Goal: Task Accomplishment & Management: Complete application form

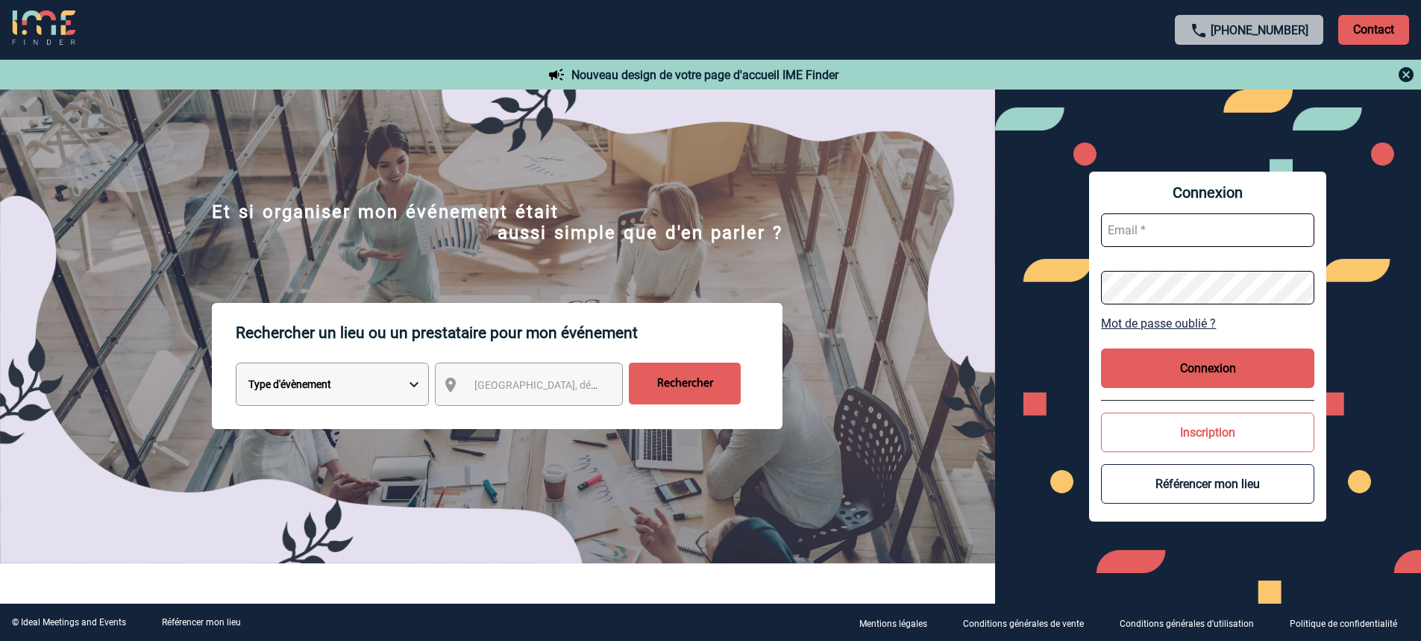
click at [1154, 236] on input "text" at bounding box center [1207, 230] width 213 height 34
click at [1230, 227] on input "[PERSON_NAME]" at bounding box center [1207, 230] width 213 height 34
type input "[PERSON_NAME][EMAIL_ADDRESS][DOMAIN_NAME]"
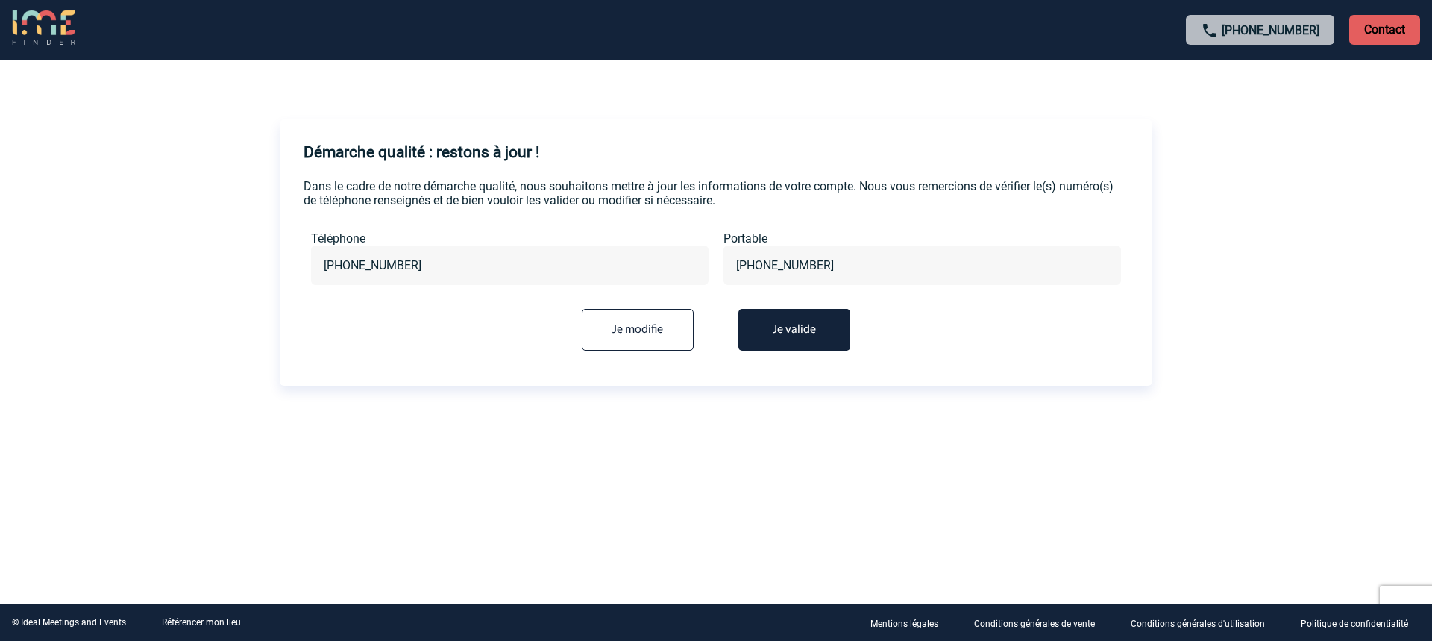
click at [835, 336] on button "Je valide" at bounding box center [794, 330] width 112 height 42
click at [769, 336] on button "Je valide" at bounding box center [794, 330] width 112 height 42
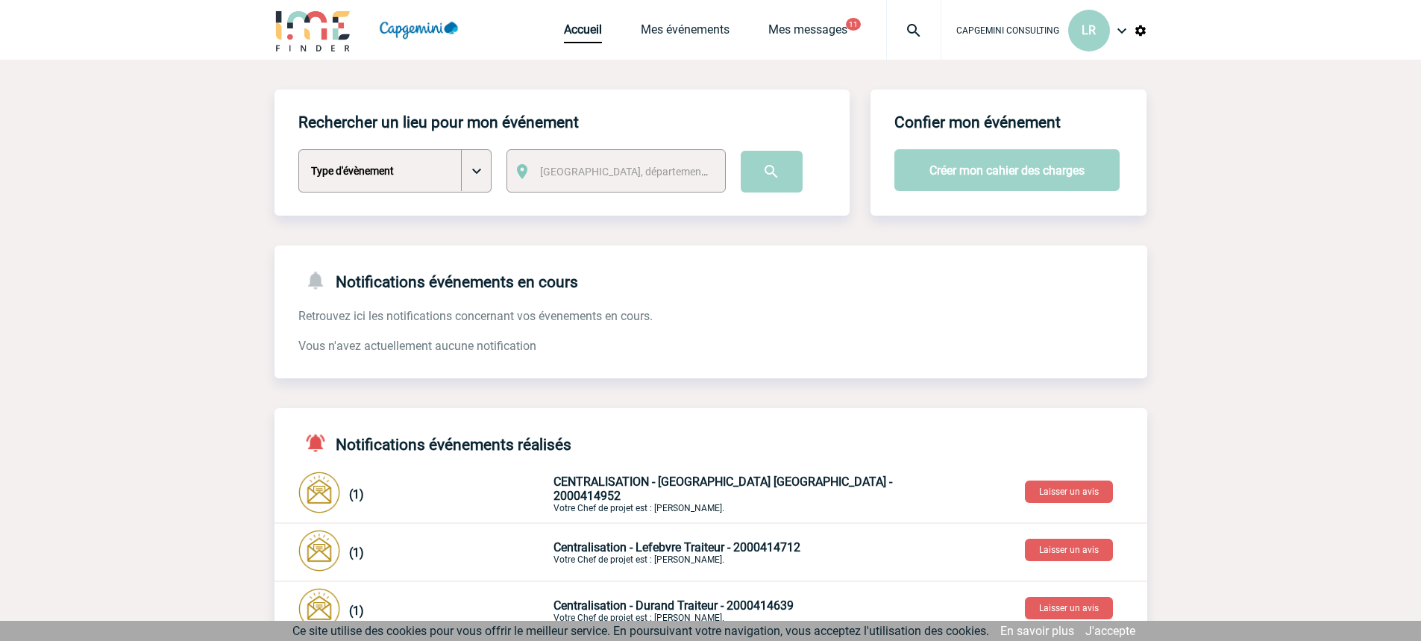
click at [1121, 30] on img at bounding box center [1122, 31] width 18 height 18
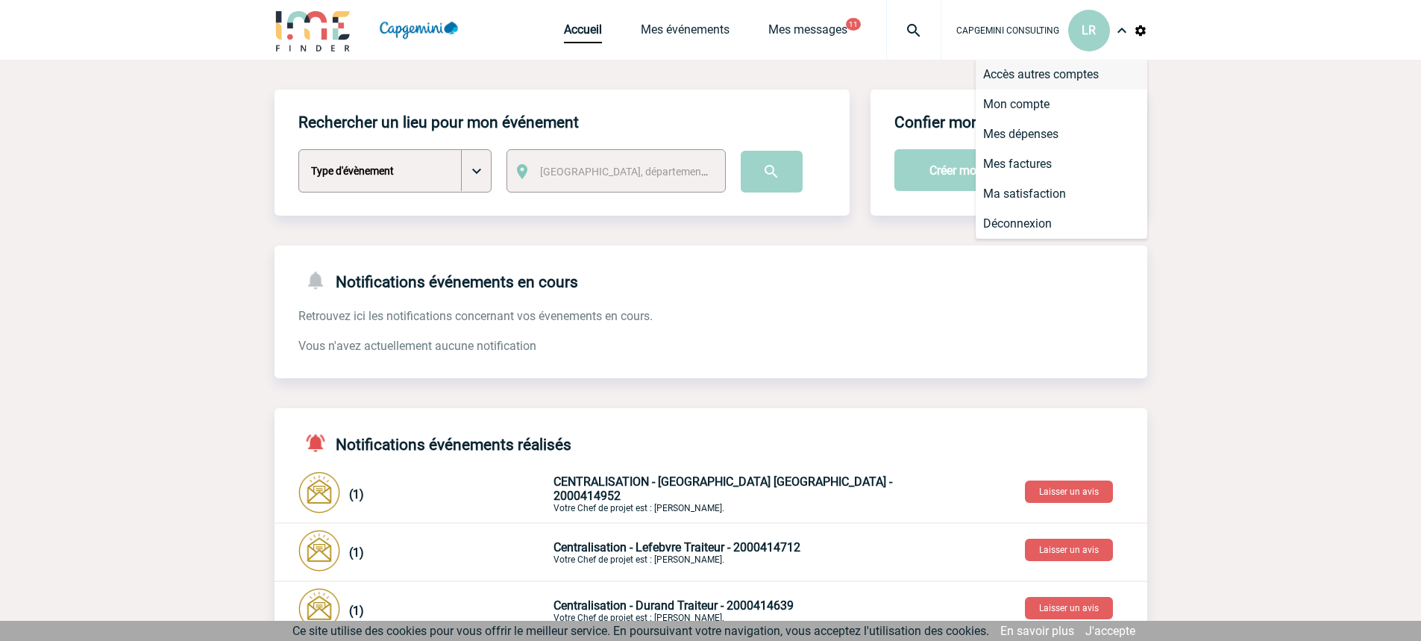
click at [1068, 66] on li "Accès autres comptes" at bounding box center [1061, 75] width 172 height 30
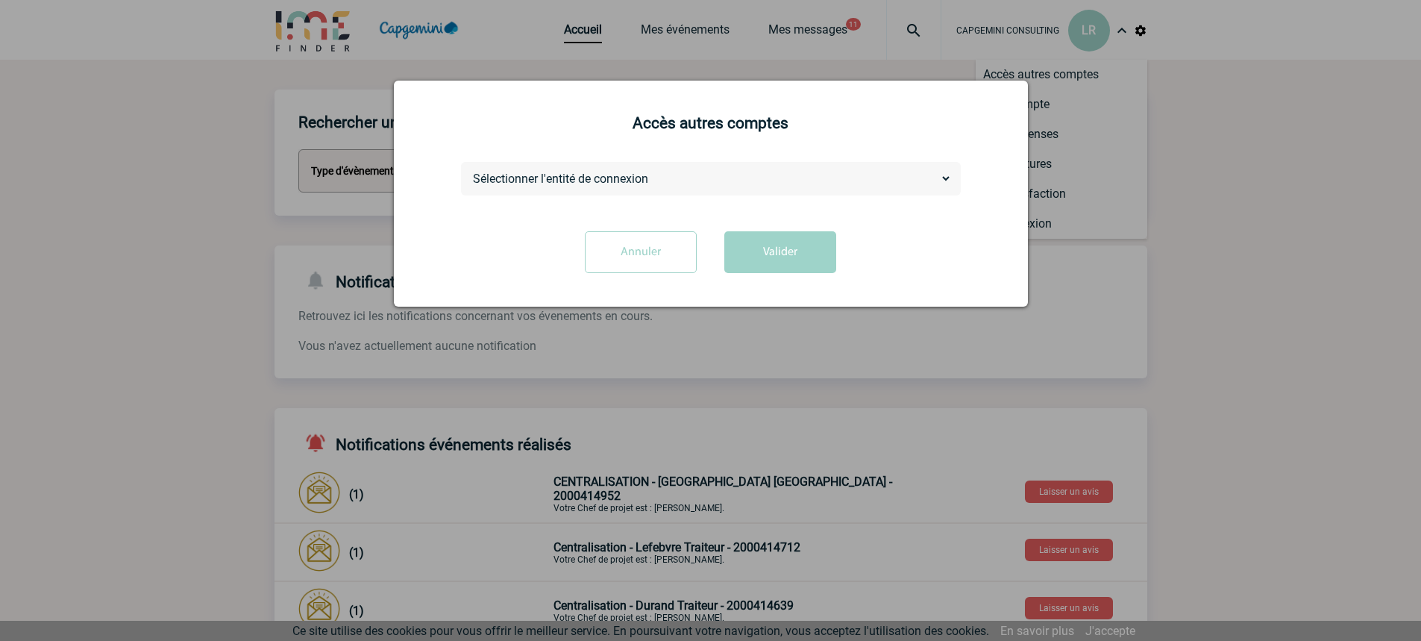
drag, startPoint x: 765, startPoint y: 178, endPoint x: 757, endPoint y: 182, distance: 9.0
click at [765, 179] on select "Sélectionner l'entité de connexion CAPGEMINI TECHNOLOGY SERVICES" at bounding box center [711, 179] width 482 height 16
select select "101735"
click at [470, 172] on select "Sélectionner l'entité de connexion CAPGEMINI TECHNOLOGY SERVICES" at bounding box center [711, 179] width 482 height 16
click at [802, 251] on button "Valider" at bounding box center [780, 252] width 112 height 42
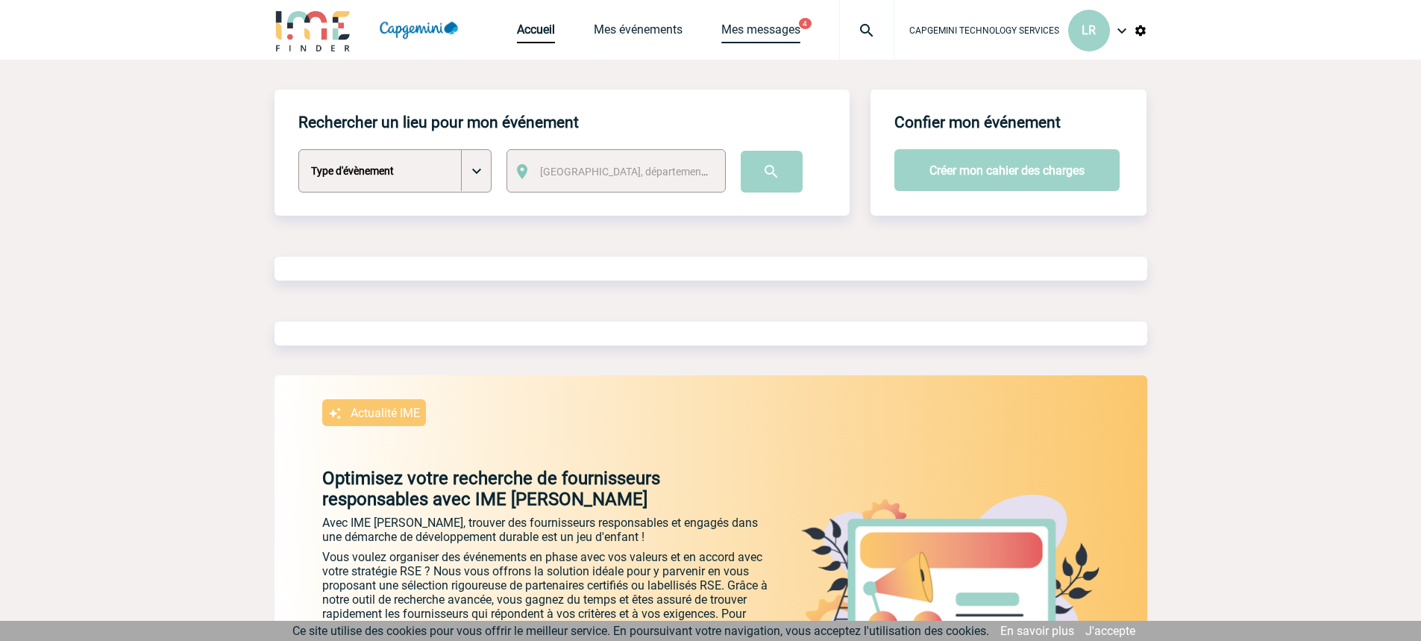
click at [752, 34] on link "Mes messages" at bounding box center [760, 32] width 79 height 21
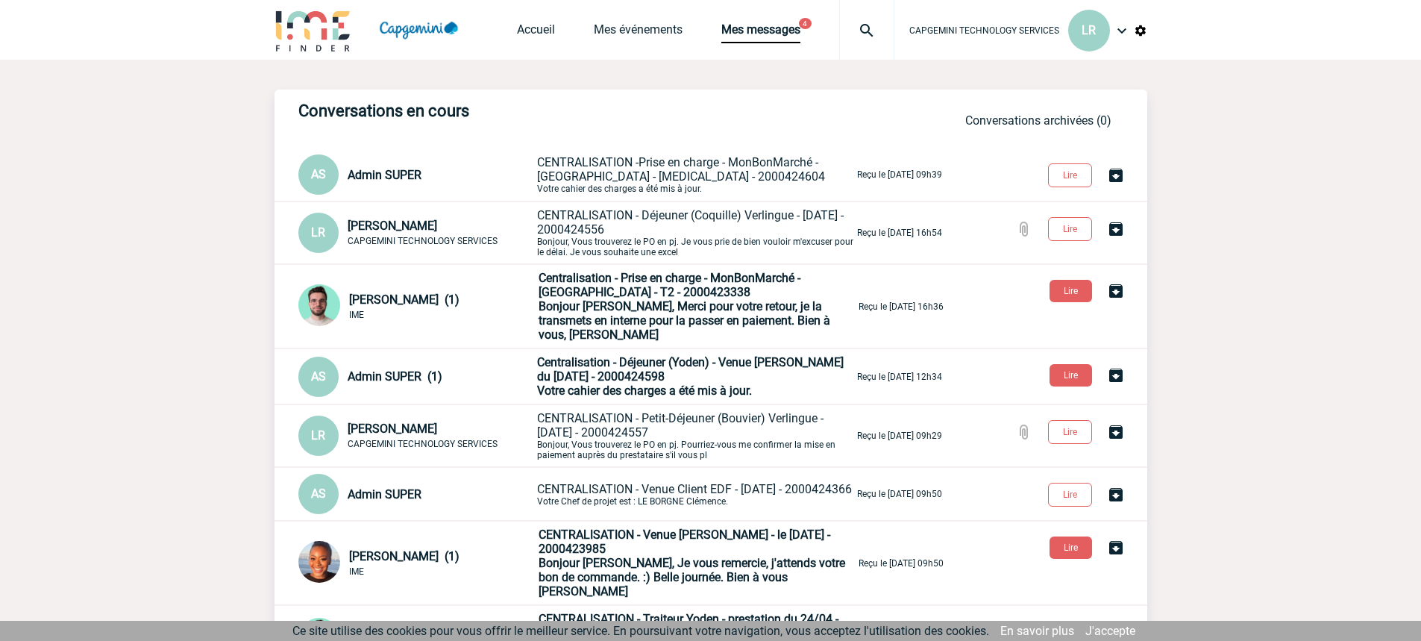
click at [597, 173] on span "CENTRALISATION -Prise en charge - MonBonMarché - Rennes - T3 - 2000424604" at bounding box center [681, 169] width 288 height 28
click at [673, 5] on div "Accueil Mes événements Mes messages 4 Projet, client Projet, client" at bounding box center [705, 30] width 377 height 60
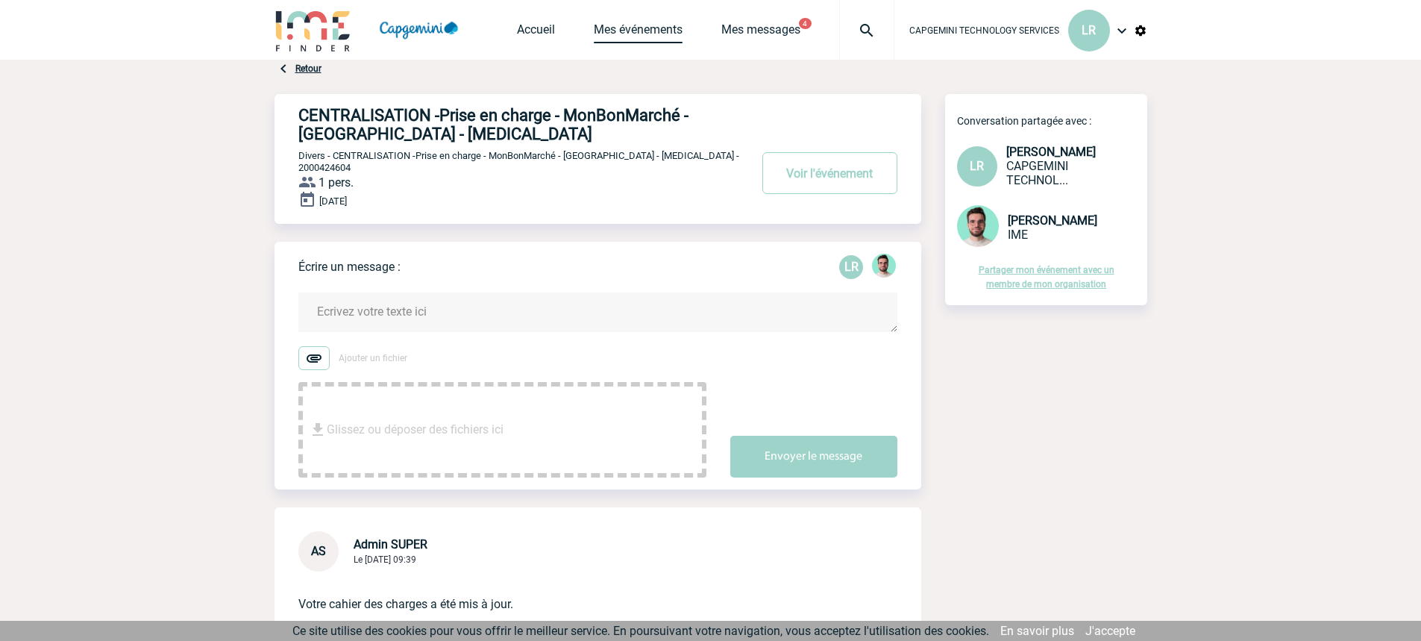
click at [642, 34] on link "Mes événements" at bounding box center [638, 32] width 89 height 21
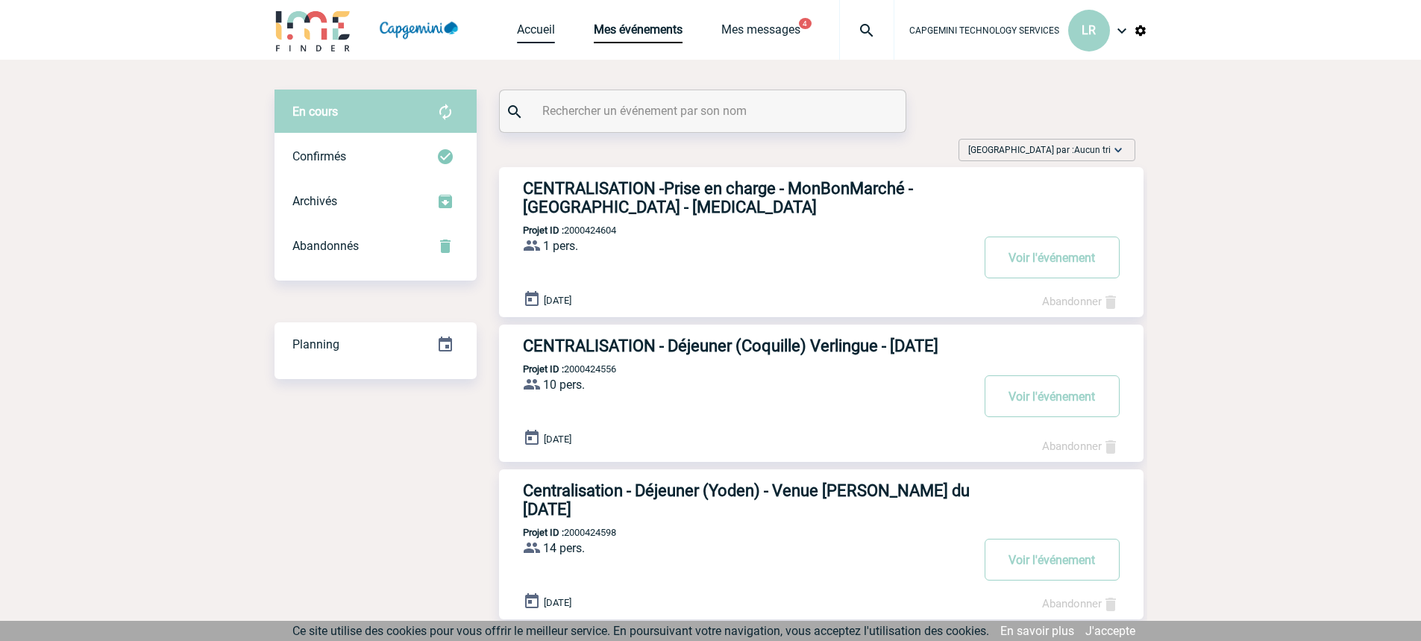
click at [544, 35] on link "Accueil" at bounding box center [536, 32] width 38 height 21
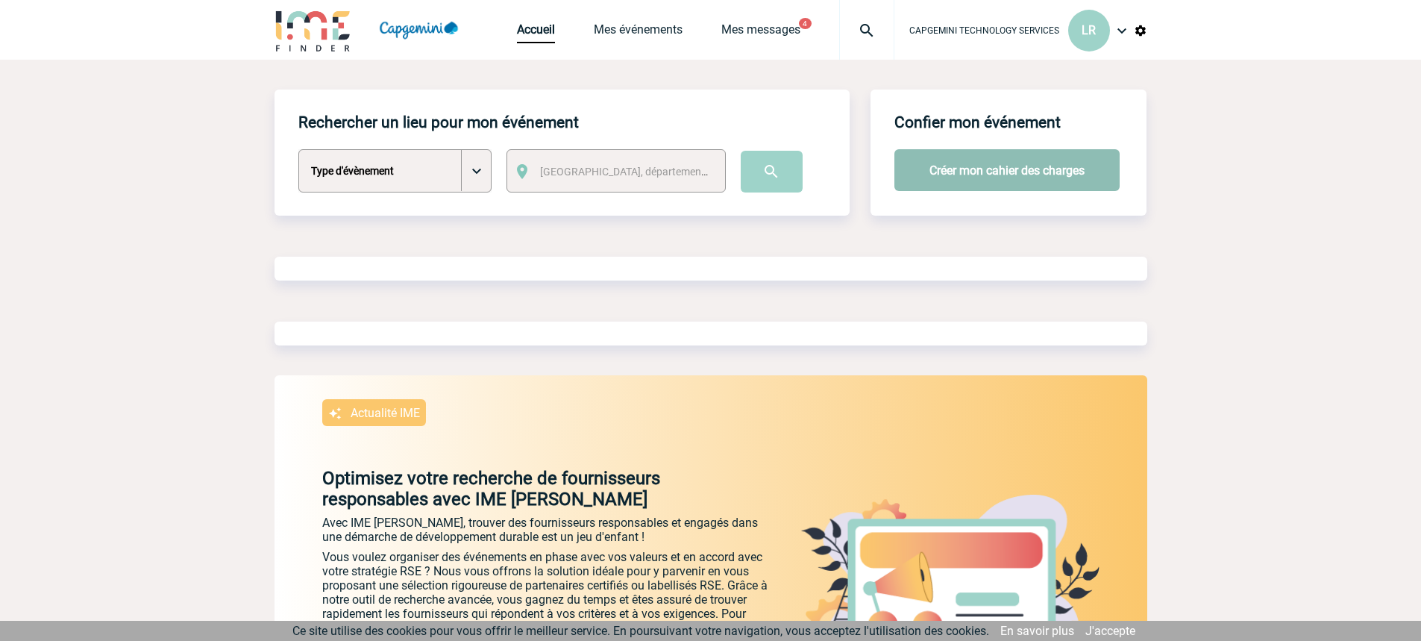
click at [1002, 172] on button "Créer mon cahier des charges" at bounding box center [1006, 170] width 225 height 42
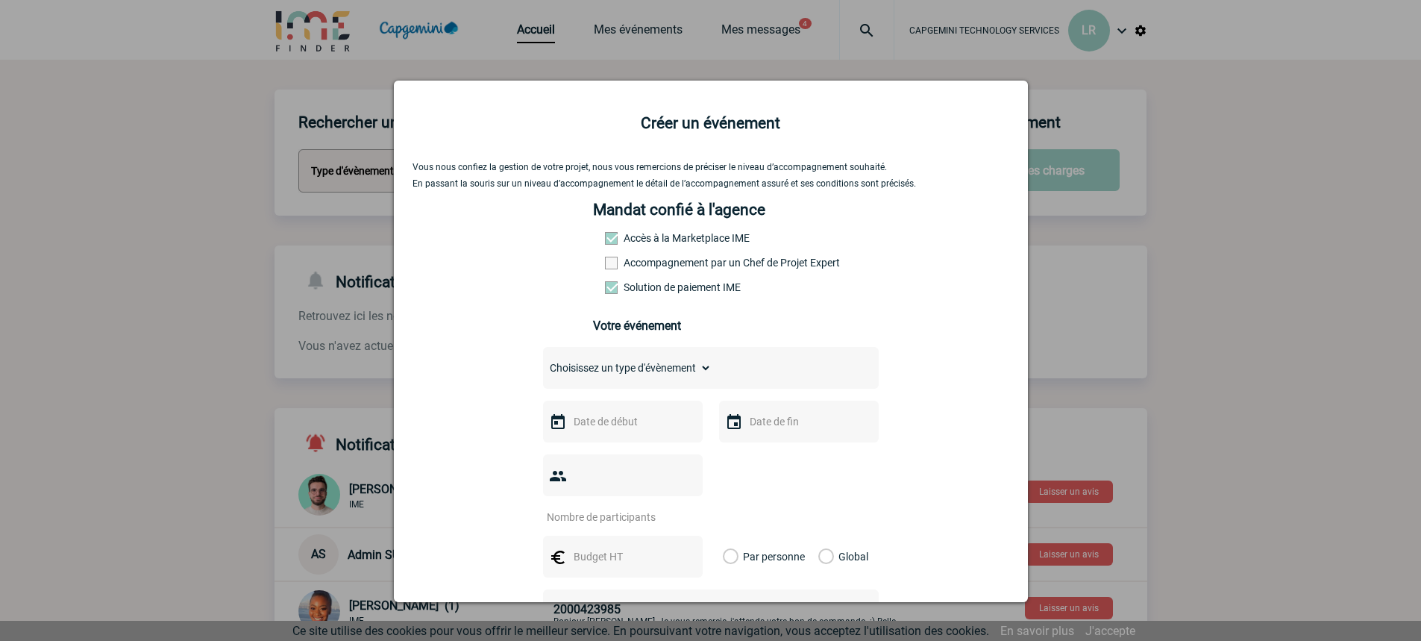
click at [690, 378] on select "Choisissez un type d'évènement Séminaire avec nuitée Séminaire sans nuitée Repa…" at bounding box center [627, 367] width 169 height 21
select select "9"
click at [543, 361] on select "Choisissez un type d'évènement Séminaire avec nuitée Séminaire sans nuitée Repa…" at bounding box center [627, 367] width 169 height 21
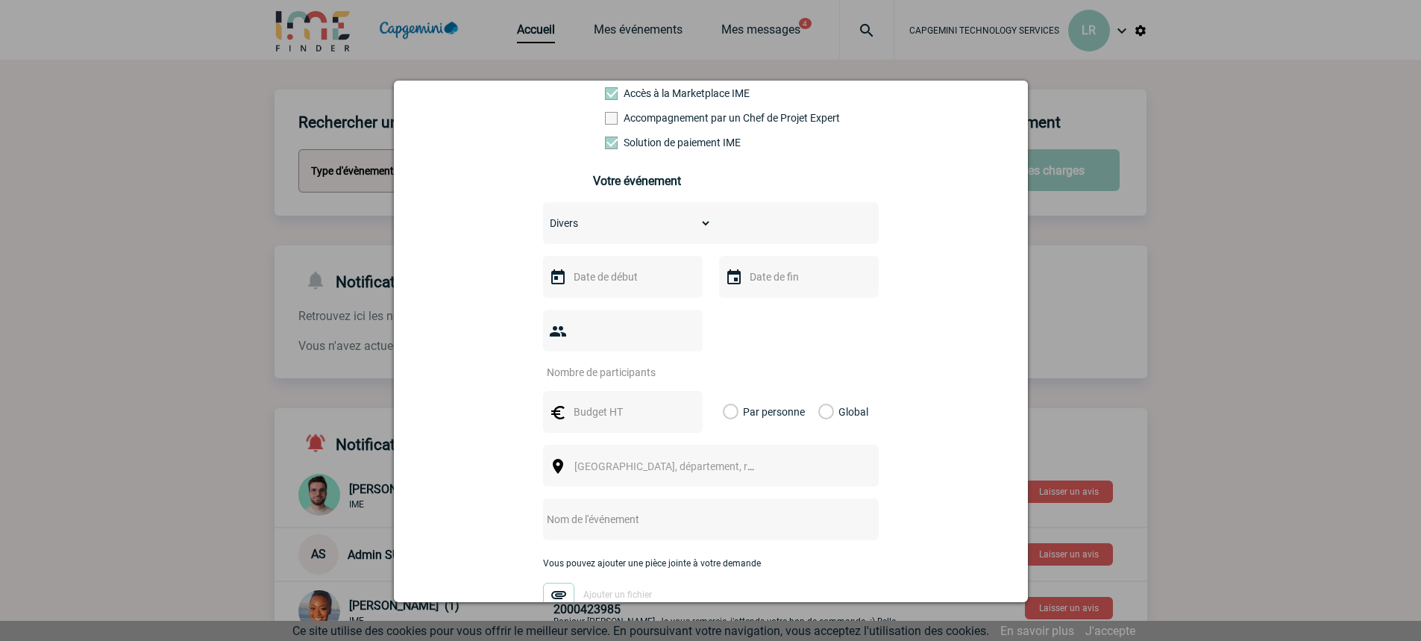
scroll to position [149, 0]
click at [626, 278] on input "text" at bounding box center [621, 271] width 103 height 19
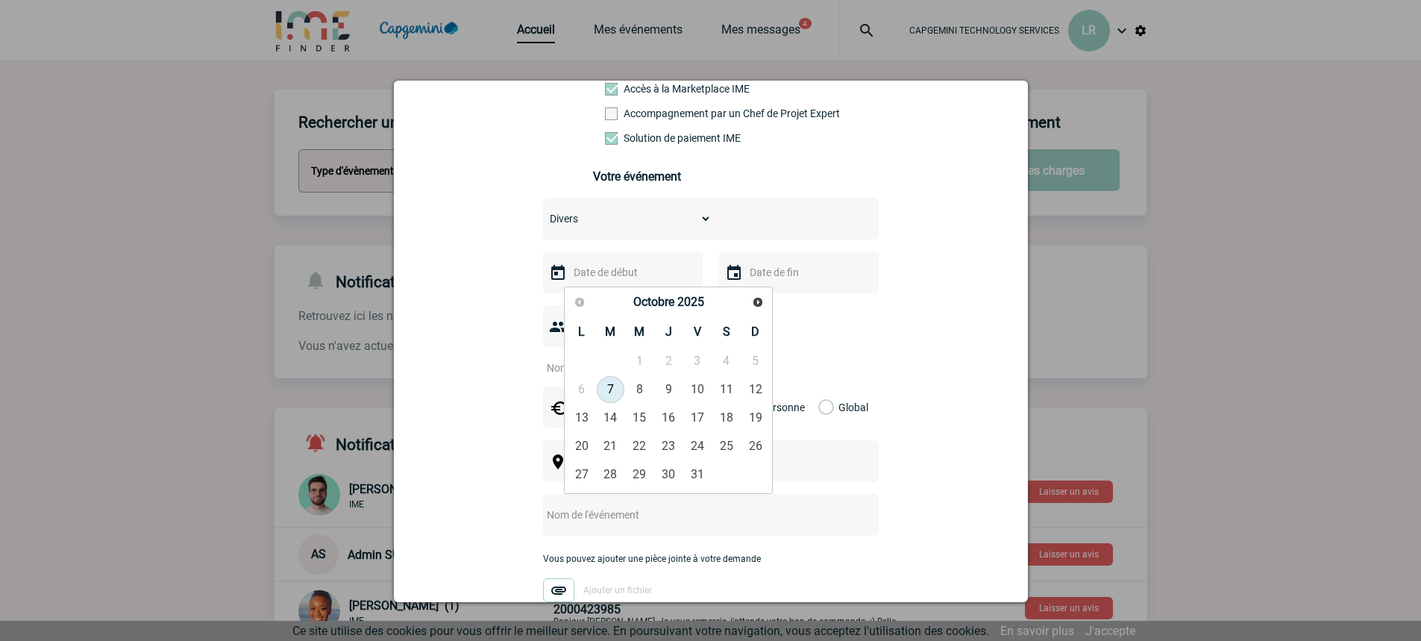
click at [614, 387] on link "7" at bounding box center [611, 389] width 28 height 27
type input "[DATE]"
click at [737, 279] on div at bounding box center [799, 272] width 160 height 42
click at [725, 275] on img at bounding box center [734, 273] width 18 height 18
click at [647, 227] on select "Choisissez un type d'évènement Séminaire avec nuitée Séminaire sans nuitée Repa…" at bounding box center [627, 218] width 169 height 21
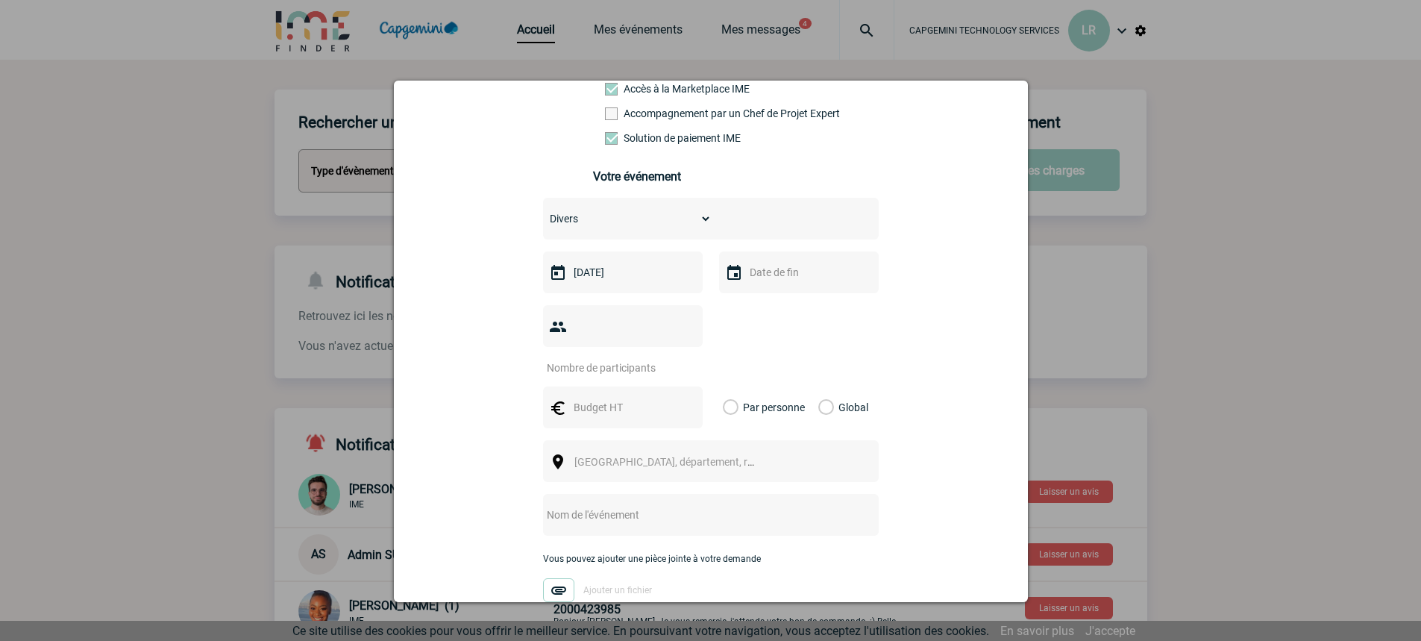
click at [772, 323] on div at bounding box center [711, 339] width 336 height 69
click at [738, 275] on div at bounding box center [799, 272] width 160 height 42
click at [730, 276] on img at bounding box center [734, 273] width 18 height 18
click at [765, 272] on input "text" at bounding box center [797, 271] width 103 height 19
click at [935, 299] on span "Suivant" at bounding box center [934, 302] width 12 height 12
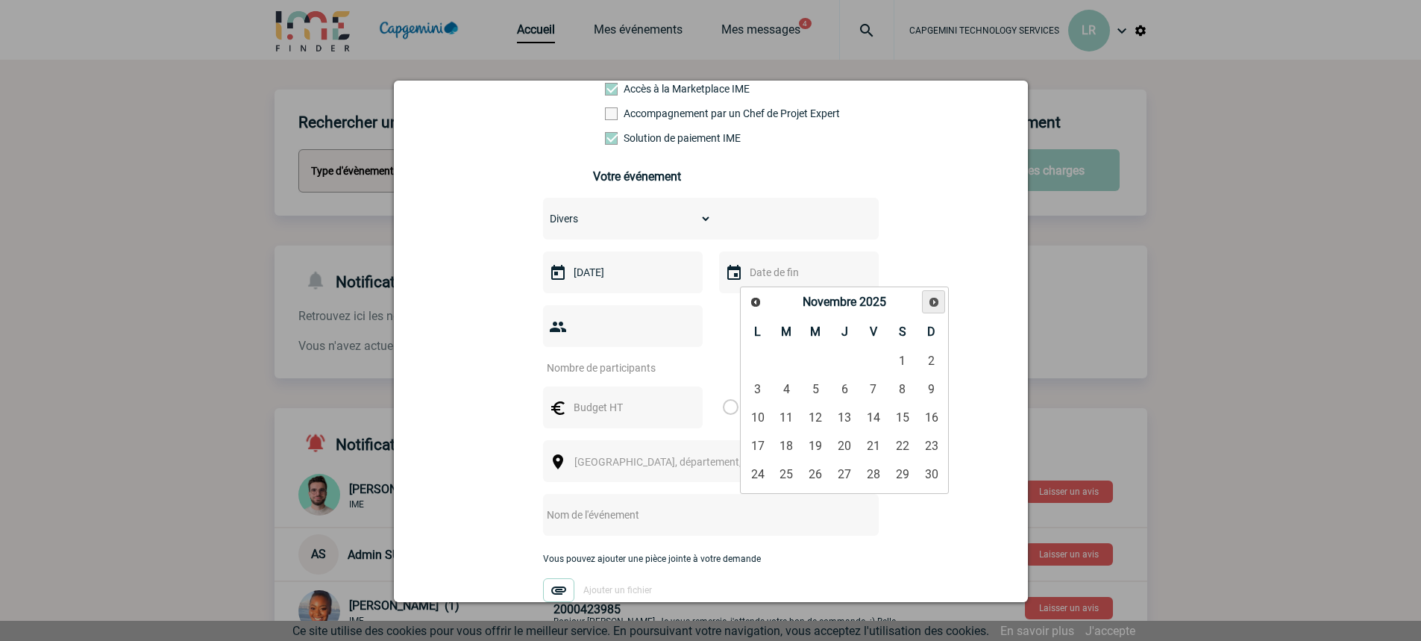
click at [935, 299] on span "Suivant" at bounding box center [934, 302] width 12 height 12
drag, startPoint x: 808, startPoint y: 473, endPoint x: 779, endPoint y: 433, distance: 49.7
click at [810, 474] on link "31" at bounding box center [816, 474] width 28 height 27
type input "[DATE]"
click at [602, 358] on input "number" at bounding box center [613, 367] width 140 height 19
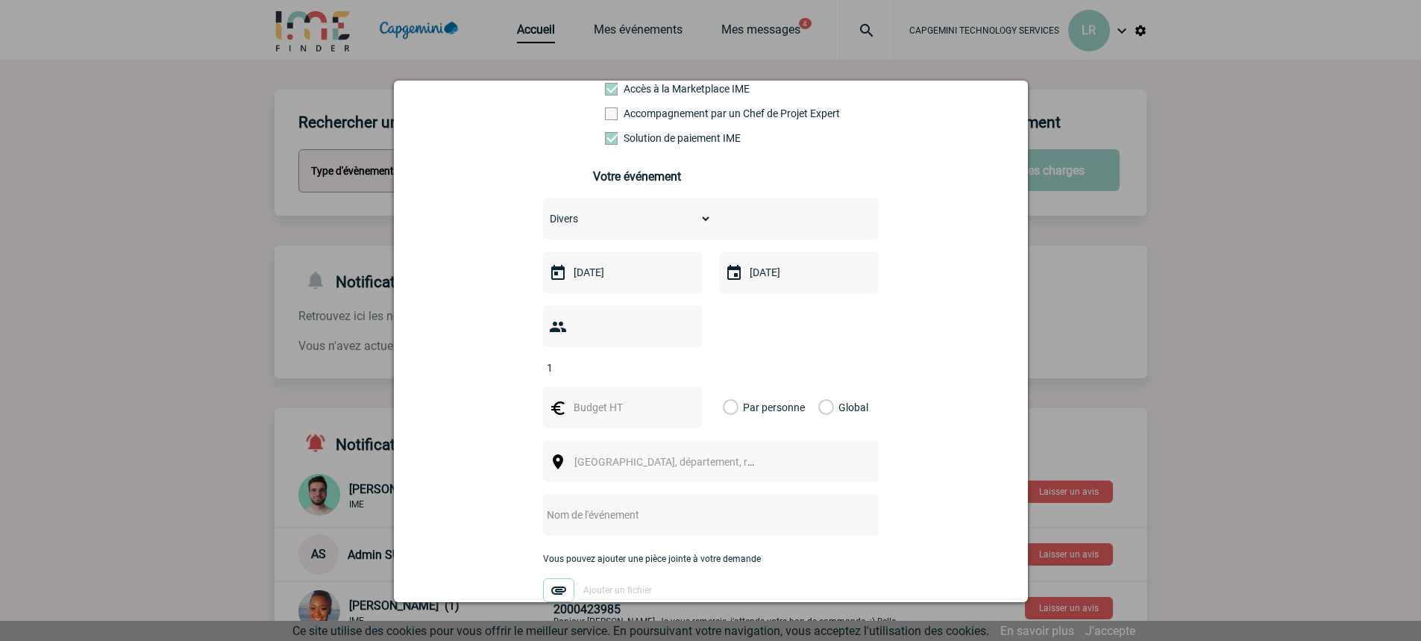
type input "1"
click at [818, 386] on label "Global" at bounding box center [823, 407] width 10 height 42
click at [0, 0] on input "Global" at bounding box center [0, 0] width 0 height 0
drag, startPoint x: 607, startPoint y: 377, endPoint x: 641, endPoint y: 389, distance: 35.6
click at [618, 397] on input "text" at bounding box center [621, 406] width 103 height 19
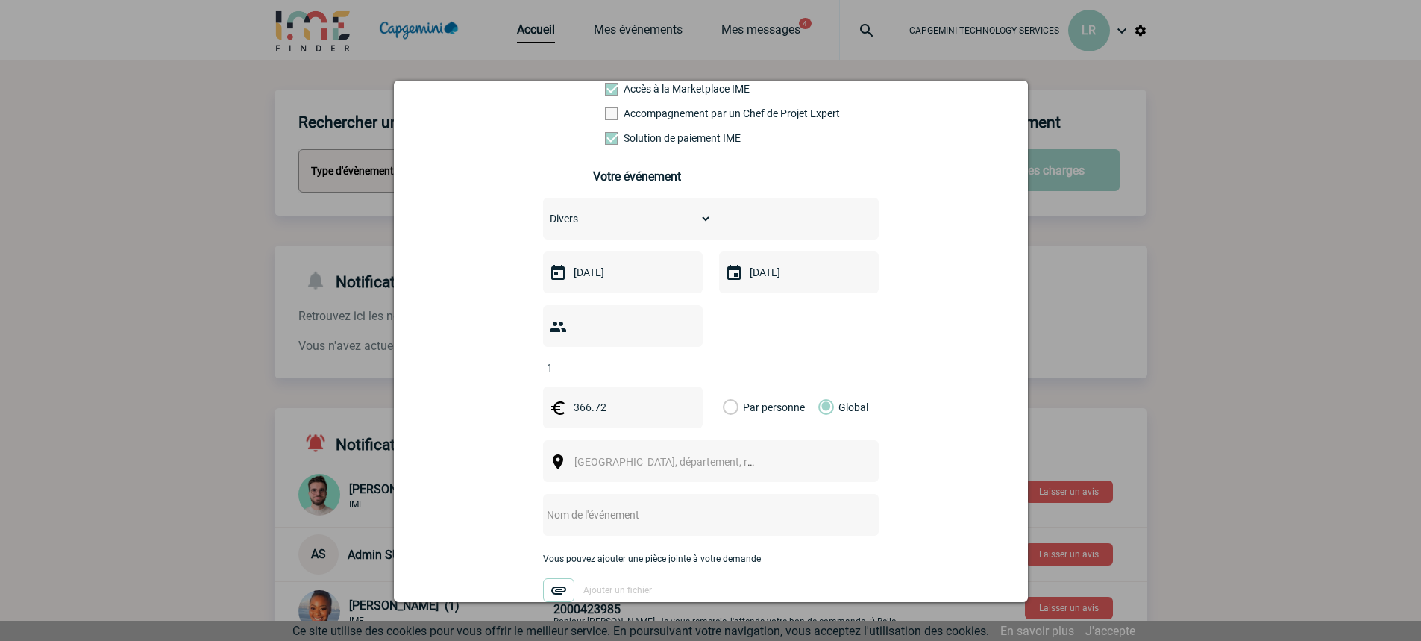
type input "366.72"
click at [650, 456] on span "[GEOGRAPHIC_DATA], département, région..." at bounding box center [677, 462] width 207 height 12
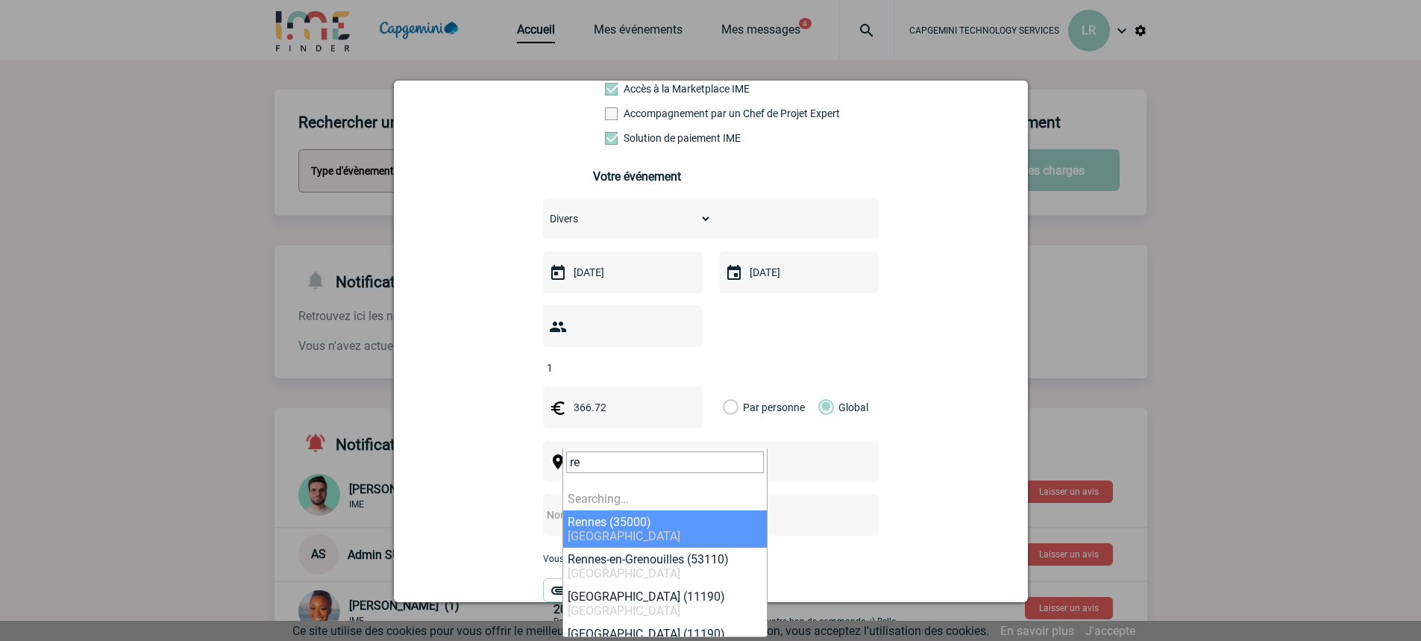
type input "r"
type input "cesson"
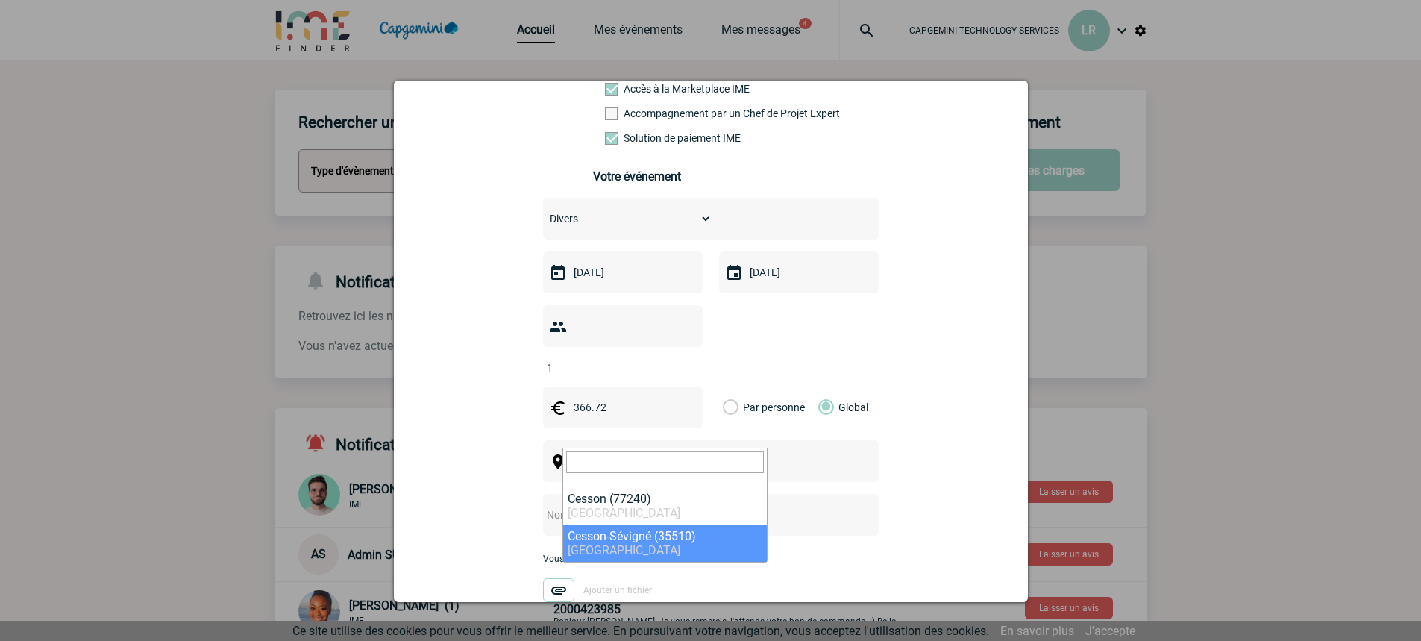
select select "2026"
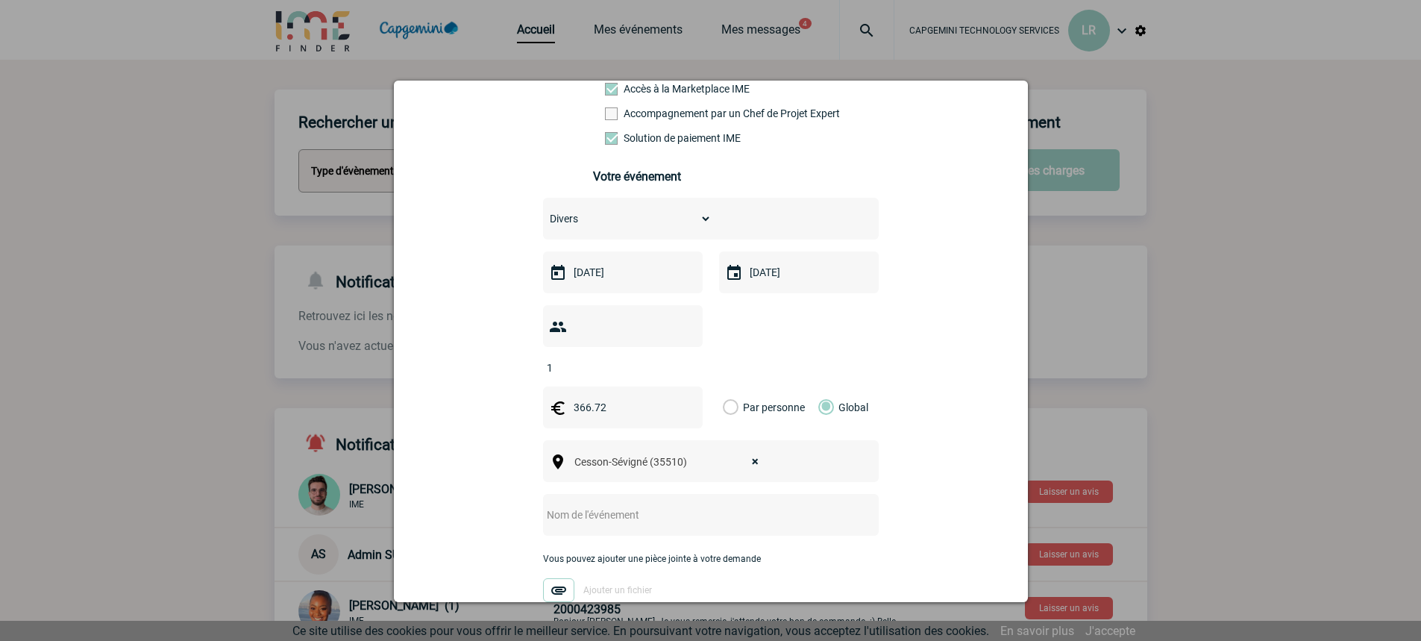
click at [621, 505] on input "text" at bounding box center [691, 514] width 296 height 19
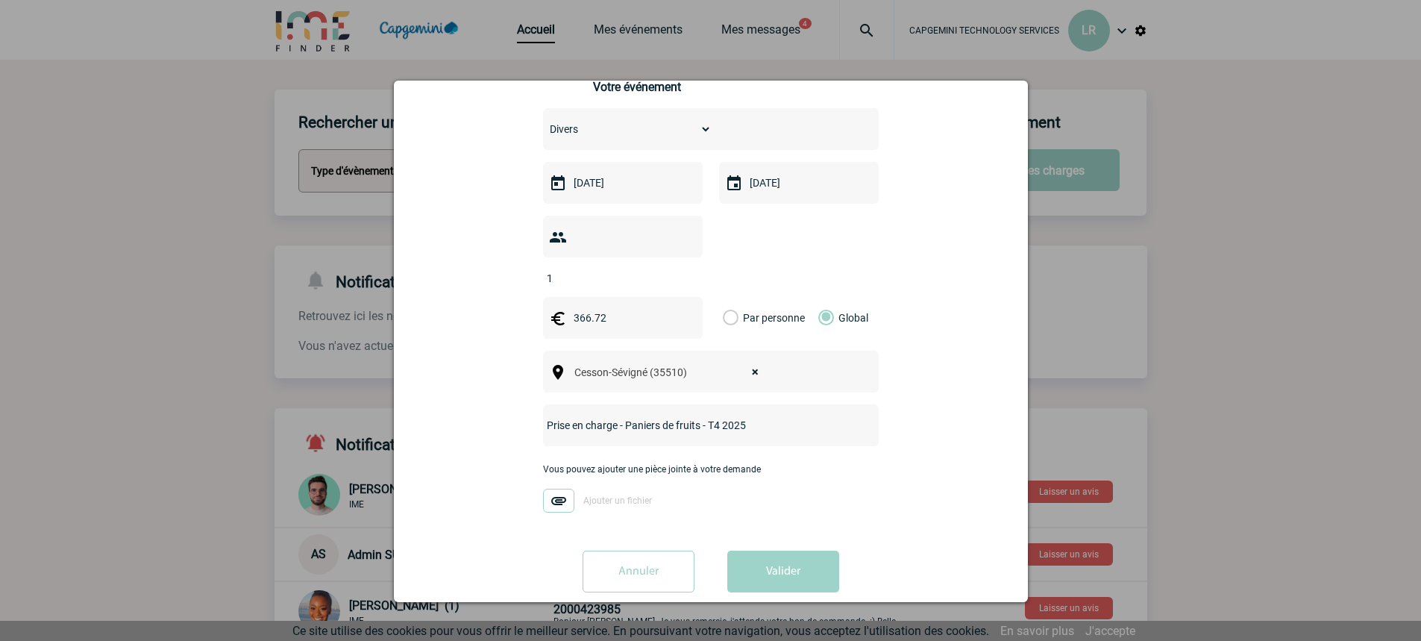
type input "Prise en charge - Paniers de fruits - T4 2025"
click at [560, 488] on img at bounding box center [558, 500] width 31 height 24
click at [0, 0] on input "Ajouter un fichier" at bounding box center [0, 0] width 0 height 0
click at [777, 550] on button "Valider" at bounding box center [783, 571] width 112 height 42
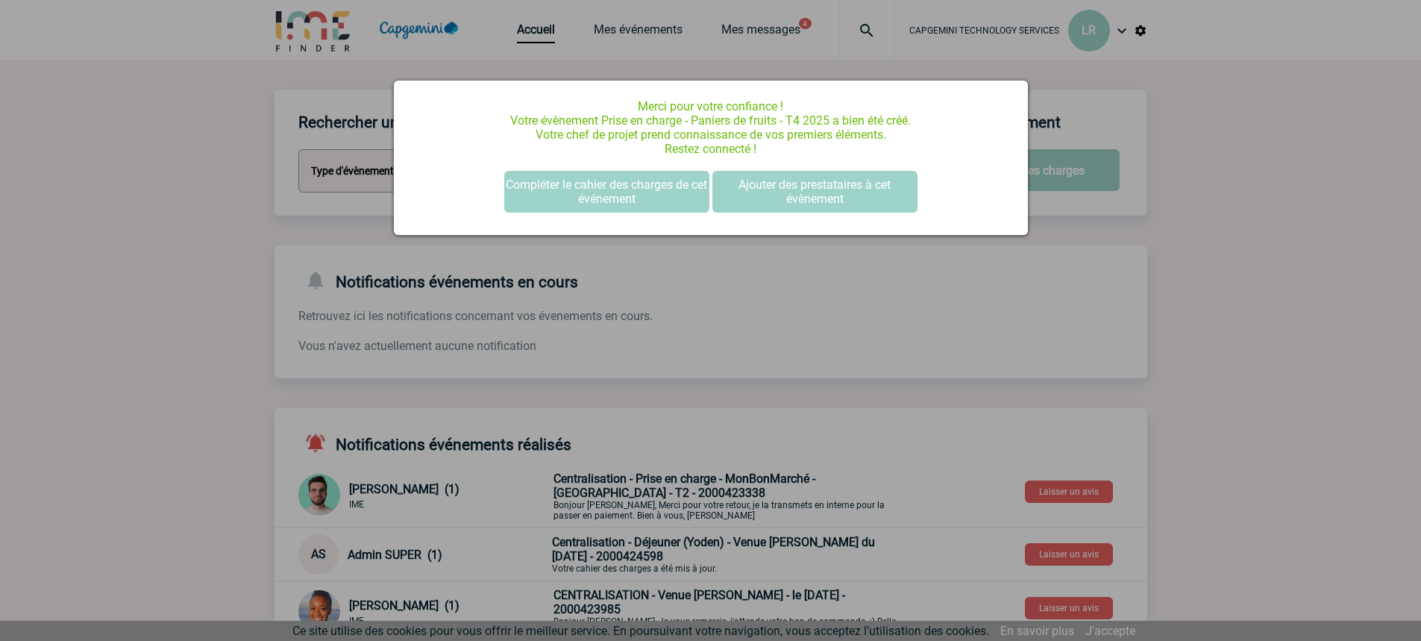
click at [1091, 313] on div at bounding box center [710, 320] width 1421 height 641
